Goal: Transaction & Acquisition: Purchase product/service

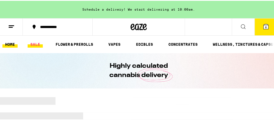
click at [35, 42] on link "SALE" at bounding box center [35, 43] width 15 height 7
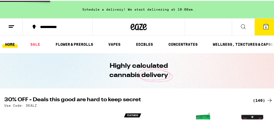
scroll to position [89, 0]
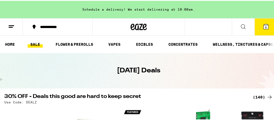
click at [259, 7] on div "Schedule a delivery! We start delivering at 10:00am." at bounding box center [139, 8] width 278 height 17
click at [261, 11] on div "Schedule a delivery! We start delivering at 10:00am." at bounding box center [139, 8] width 278 height 17
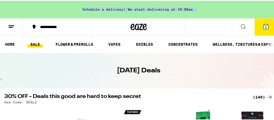
click at [261, 11] on div "Schedule a delivery! We start delivering at 10:00am." at bounding box center [139, 8] width 278 height 17
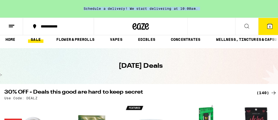
scroll to position [8, 0]
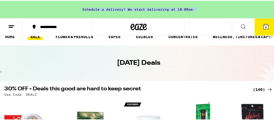
click at [264, 23] on icon at bounding box center [266, 25] width 5 height 5
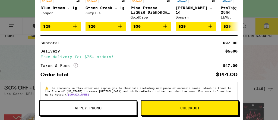
scroll to position [220, 0]
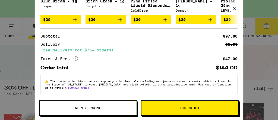
click at [251, 7] on div "Your Cart Schedule a delivery! We start delivering at 10:00am. Transdermal THC …" at bounding box center [139, 60] width 278 height 120
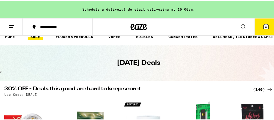
click at [263, 25] on icon at bounding box center [266, 26] width 7 height 7
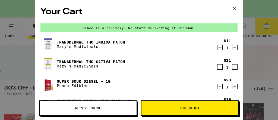
click at [101, 111] on button "Apply Promo" at bounding box center [87, 107] width 97 height 15
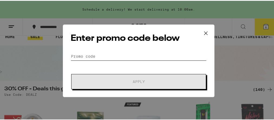
click at [96, 55] on input "Promo Code" at bounding box center [139, 55] width 136 height 8
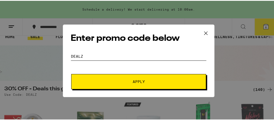
type input "dealz"
click at [142, 76] on button "Apply" at bounding box center [138, 80] width 135 height 15
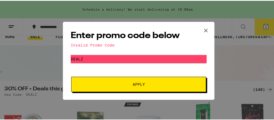
click at [205, 28] on icon at bounding box center [206, 29] width 8 height 8
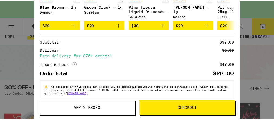
scroll to position [220, 0]
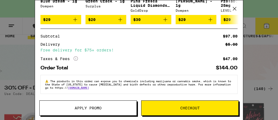
click at [237, 6] on icon at bounding box center [234, 9] width 8 height 8
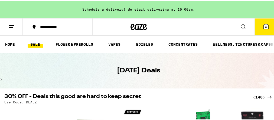
click at [33, 44] on link "SALE" at bounding box center [35, 43] width 15 height 7
click at [116, 43] on link "VAPES" at bounding box center [115, 43] width 18 height 7
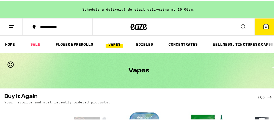
click at [247, 22] on button at bounding box center [243, 26] width 23 height 17
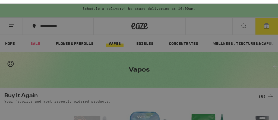
type input "d"
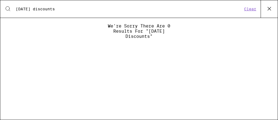
click at [40, 7] on input "[DATE] discounts" at bounding box center [128, 9] width 227 height 5
click at [95, 7] on input "discounts" at bounding box center [128, 9] width 227 height 5
click at [95, 7] on input "discountswednesfd" at bounding box center [128, 9] width 227 height 5
drag, startPoint x: 65, startPoint y: 7, endPoint x: 1, endPoint y: 8, distance: 64.5
click at [1, 8] on div "Search for Products discountswednesfd Clear" at bounding box center [138, 8] width 277 height 17
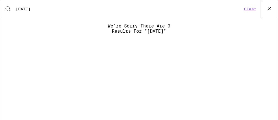
type input "[DATE]"
click at [7, 9] on icon at bounding box center [8, 8] width 7 height 7
click at [273, 11] on icon at bounding box center [269, 9] width 8 height 8
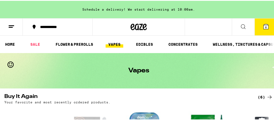
click at [267, 7] on div "Schedule a delivery! We start delivering at 10:00am." at bounding box center [139, 8] width 278 height 17
click at [11, 27] on icon at bounding box center [11, 26] width 7 height 7
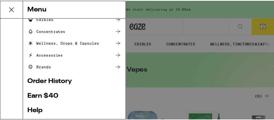
scroll to position [66, 0]
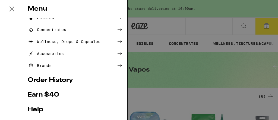
click at [45, 78] on link "Order History" at bounding box center [75, 80] width 95 height 7
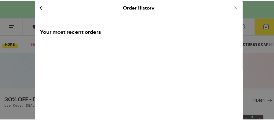
click at [219, 26] on div "Your most recent orders" at bounding box center [139, 36] width 208 height 26
click at [233, 6] on icon at bounding box center [236, 7] width 7 height 7
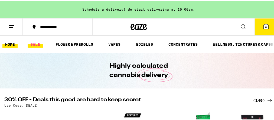
click at [35, 40] on link "SALE" at bounding box center [35, 43] width 15 height 7
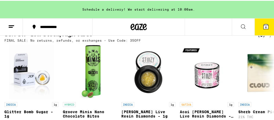
scroll to position [179, 0]
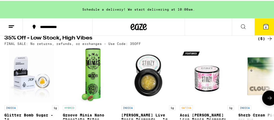
click at [267, 104] on button at bounding box center [269, 96] width 15 height 15
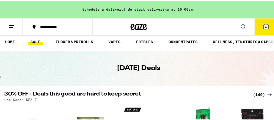
scroll to position [0, 0]
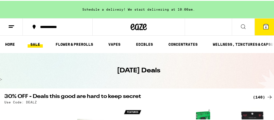
click at [36, 42] on link "SALE" at bounding box center [35, 43] width 15 height 7
click at [267, 96] on icon at bounding box center [270, 96] width 7 height 7
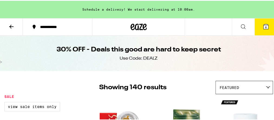
click at [266, 84] on div "Featured" at bounding box center [244, 86] width 57 height 13
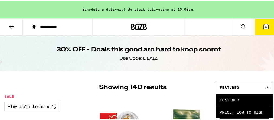
click at [261, 112] on span "Price: Low to High" at bounding box center [244, 111] width 49 height 12
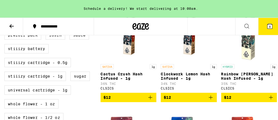
scroll to position [278, 0]
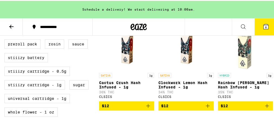
click at [126, 56] on img "Open page for Cactus Crush Hash Infused - 1g from CLSICS" at bounding box center [127, 42] width 36 height 54
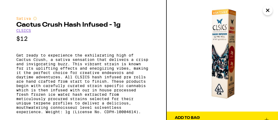
click at [161, 91] on div "Sativa Cactus Crush Hash Infused - 1g CLSICS $12 Get ready to experience the ex…" at bounding box center [83, 60] width 166 height 120
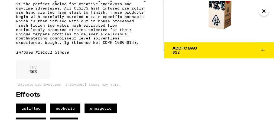
scroll to position [78, 0]
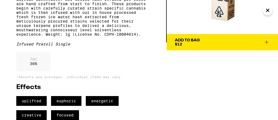
click at [267, 10] on icon "Close" at bounding box center [267, 10] width 3 height 3
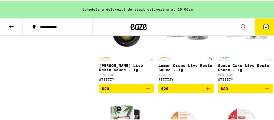
scroll to position [1669, 0]
